Goal: Task Accomplishment & Management: Use online tool/utility

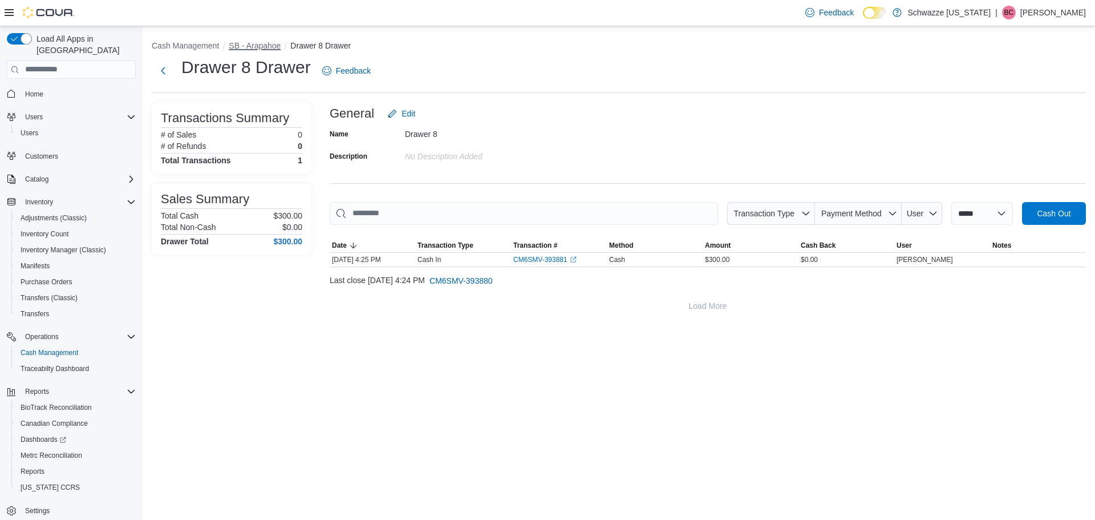
click at [252, 41] on button "SB - Arapahoe" at bounding box center [255, 45] width 52 height 9
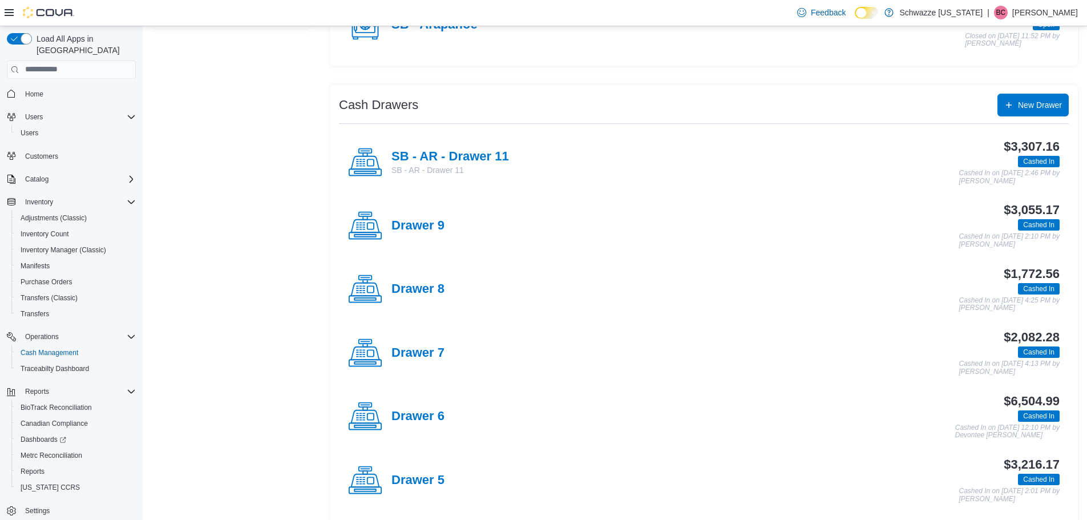
scroll to position [228, 0]
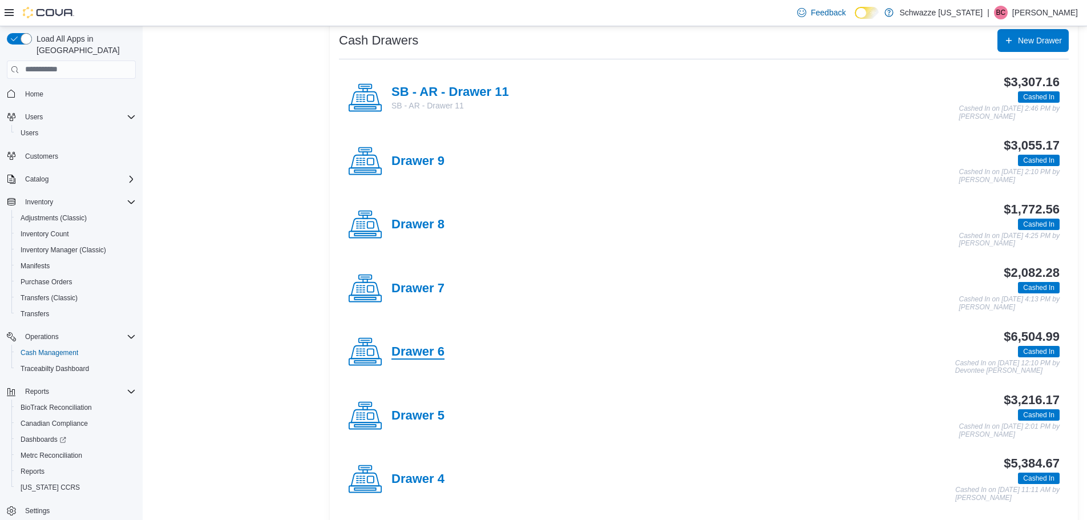
click at [416, 351] on h4 "Drawer 6" at bounding box center [417, 352] width 53 height 15
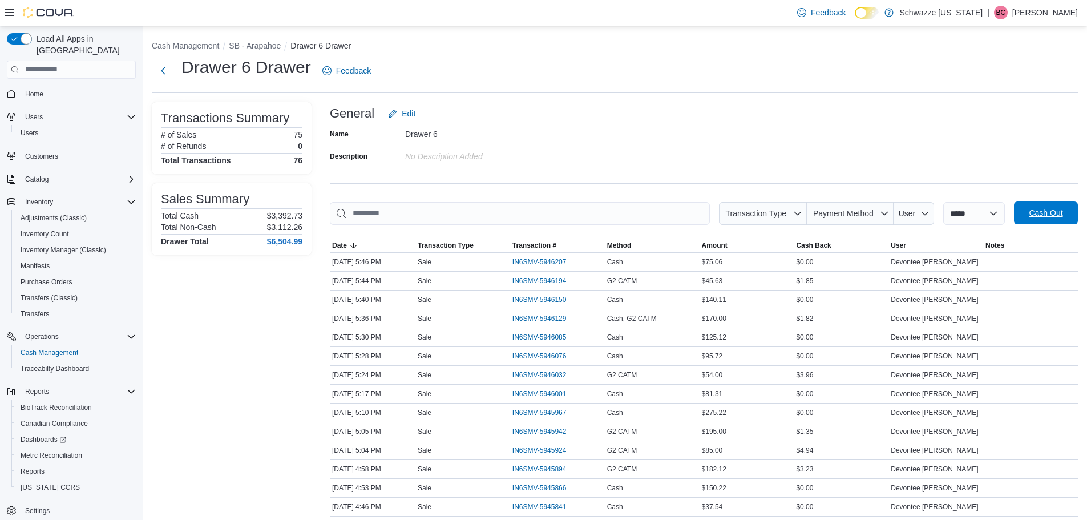
click at [1060, 217] on span "Cash Out" at bounding box center [1046, 212] width 34 height 11
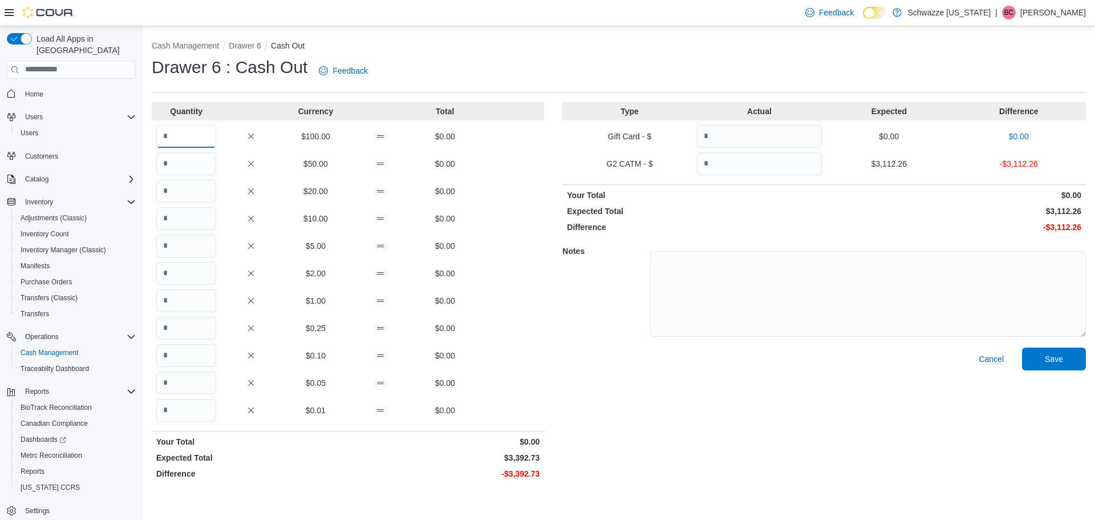
click at [195, 147] on input "Quantity" at bounding box center [186, 136] width 60 height 23
click at [195, 147] on input "*" at bounding box center [186, 136] width 60 height 23
type input "*"
click at [180, 298] on input "Quantity" at bounding box center [186, 300] width 60 height 23
type input "****"
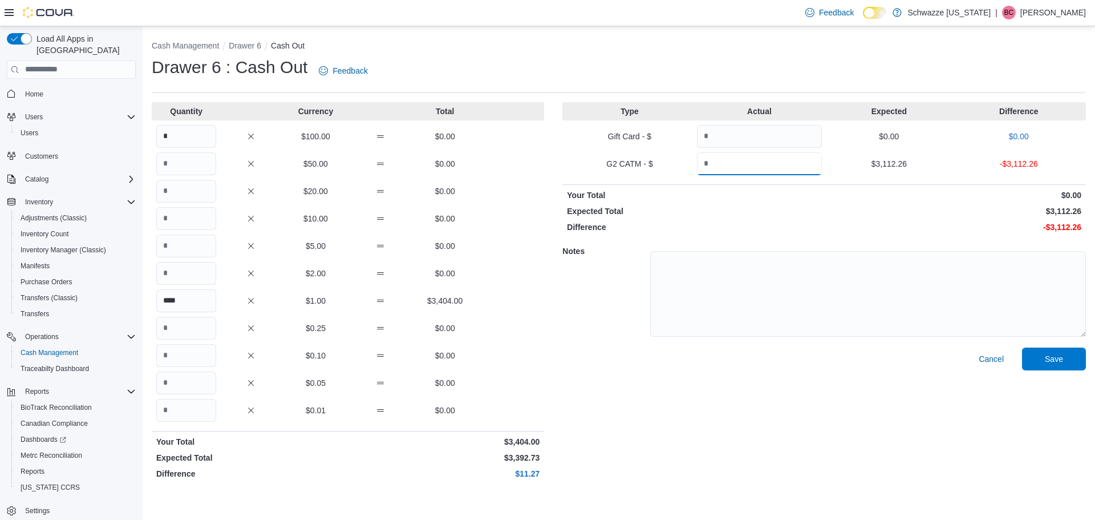
click at [809, 159] on input "Quantity" at bounding box center [759, 163] width 125 height 23
type input "*******"
click at [1043, 360] on span "Save" at bounding box center [1054, 358] width 50 height 23
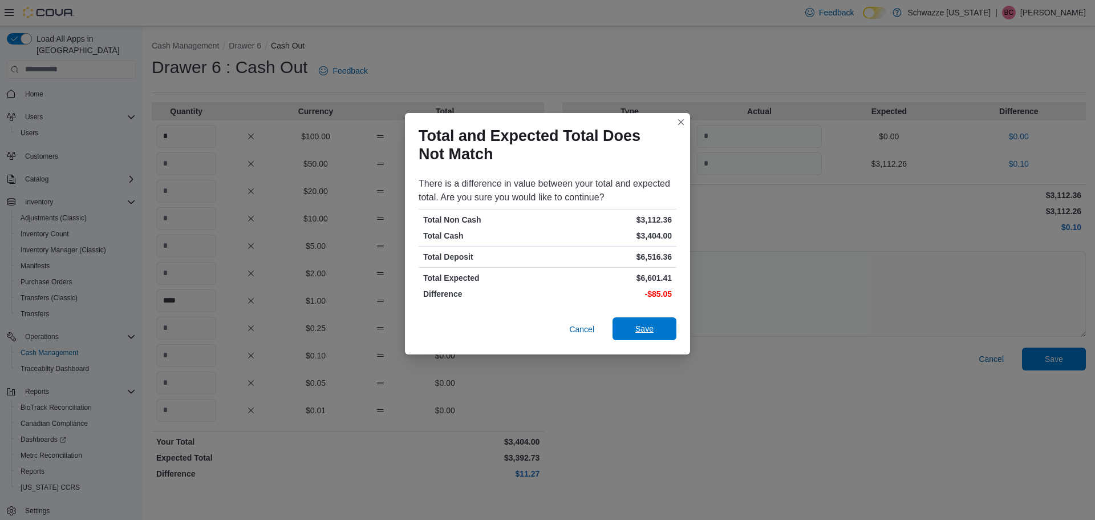
click at [653, 333] on span "Save" at bounding box center [644, 328] width 18 height 11
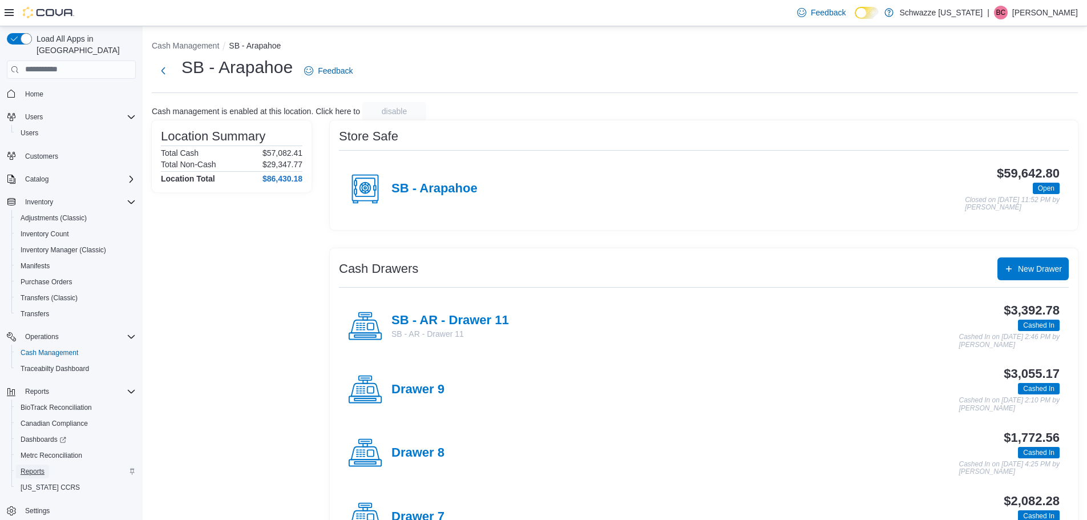
click at [34, 467] on span "Reports" at bounding box center [33, 471] width 24 height 9
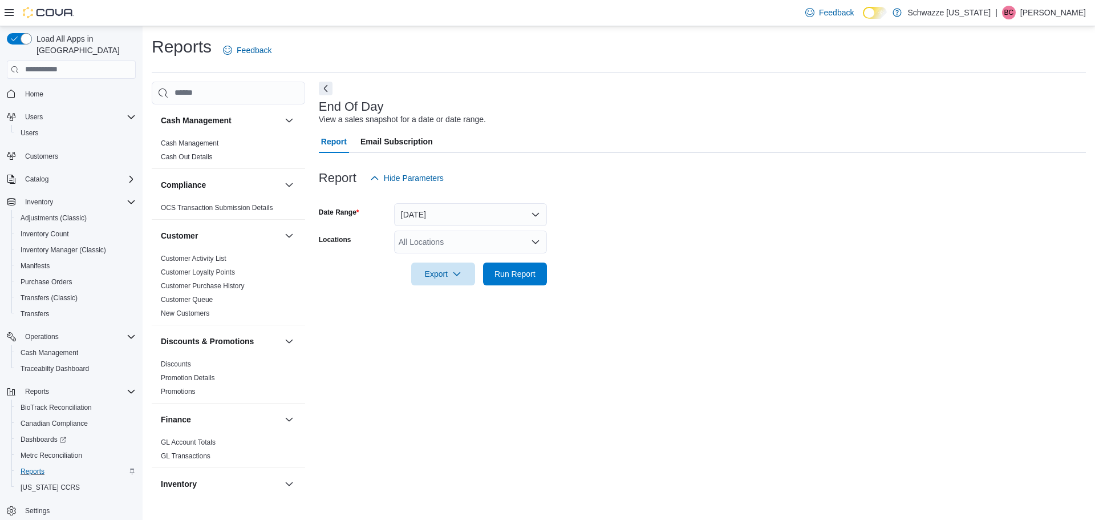
click at [444, 238] on div "All Locations" at bounding box center [470, 241] width 153 height 23
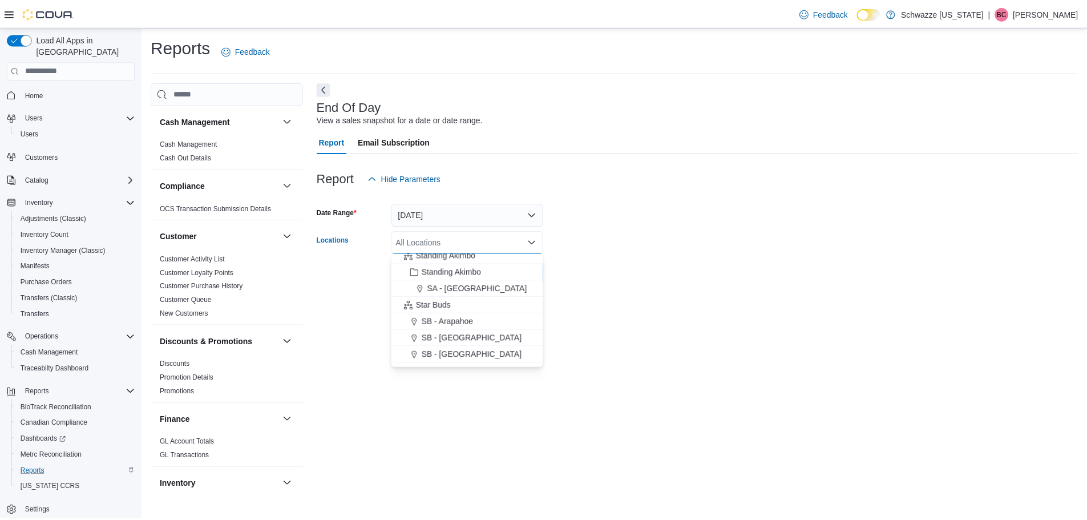
scroll to position [114, 0]
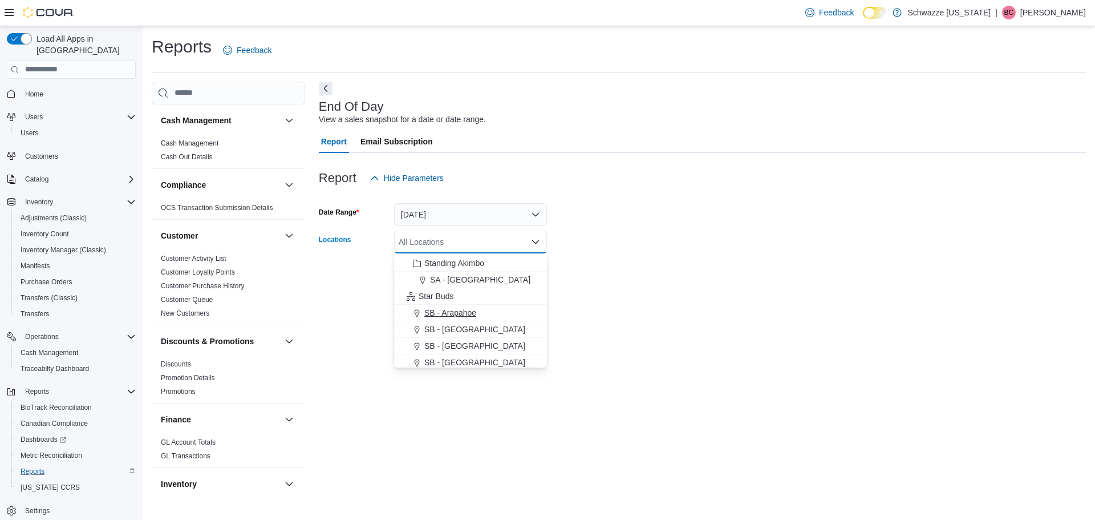
click at [476, 313] on span "SB - Arapahoe" at bounding box center [450, 312] width 52 height 11
click at [713, 305] on div "End Of Day View a sales snapshot for a date or date range. Report Email Subscri…" at bounding box center [702, 288] width 767 height 412
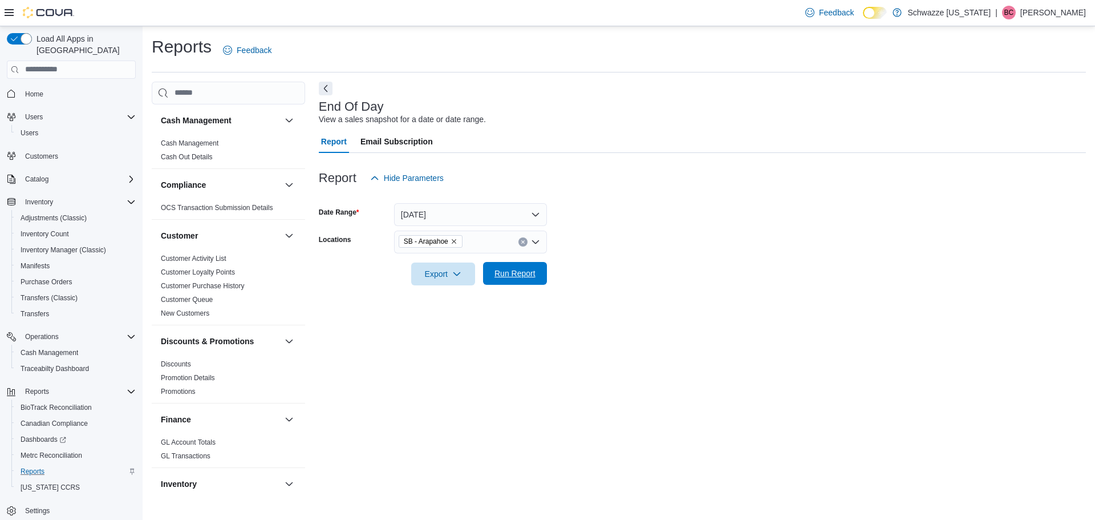
click at [529, 274] on span "Run Report" at bounding box center [515, 273] width 41 height 11
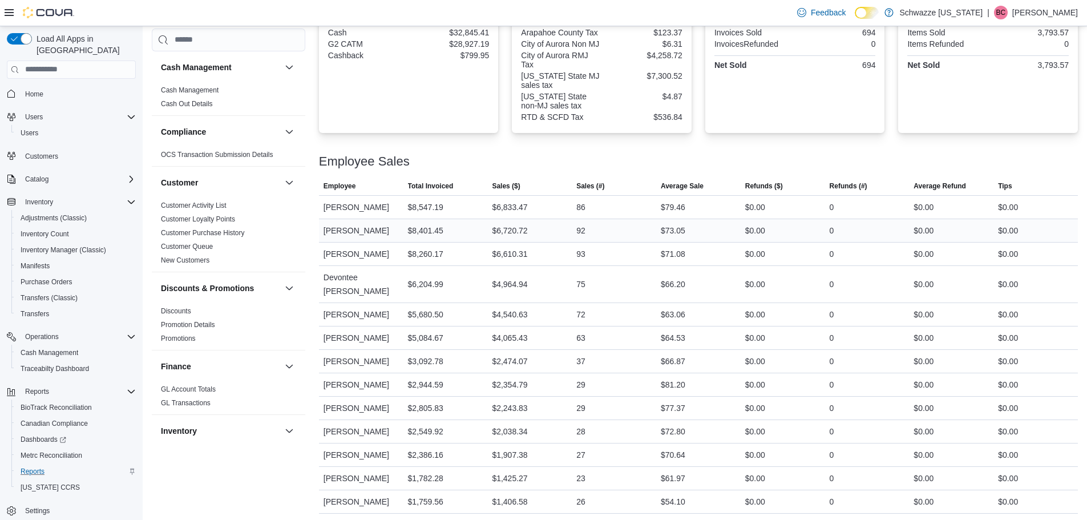
scroll to position [439, 0]
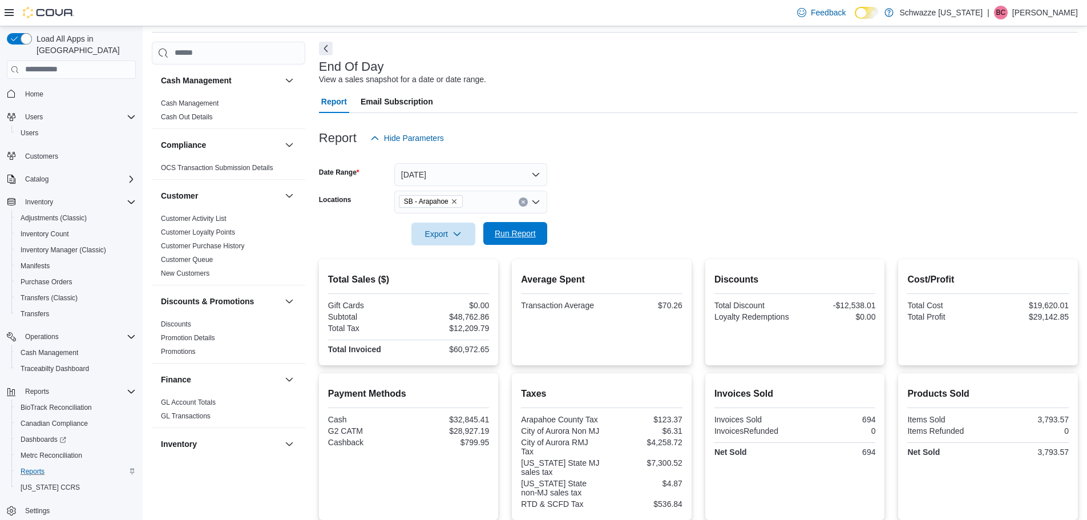
click at [509, 241] on span "Run Report" at bounding box center [515, 233] width 50 height 23
